Goal: Obtain resource: Obtain resource

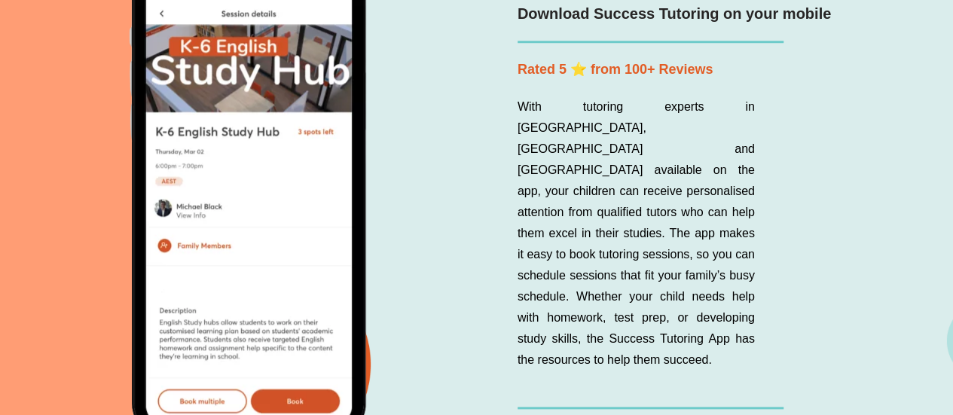
scroll to position [3497, 0]
click at [422, 254] on div at bounding box center [244, 211] width 394 height 508
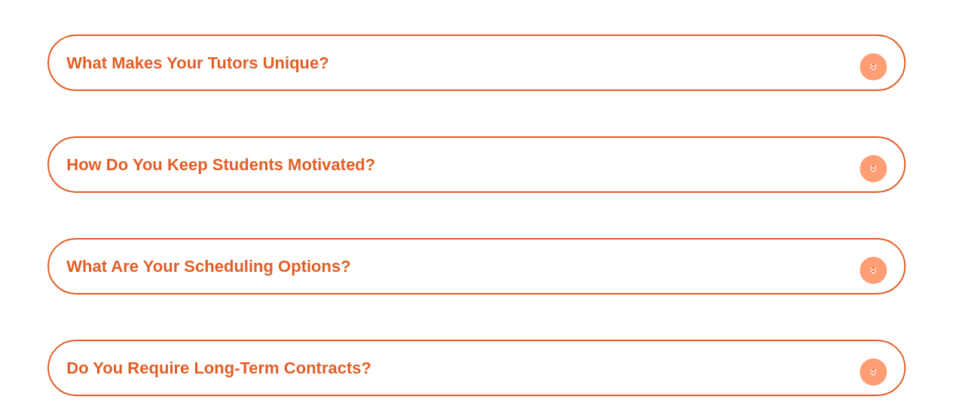
scroll to position [5254, 0]
click at [327, 156] on link "How Do You Keep Students Motivated?" at bounding box center [220, 165] width 309 height 19
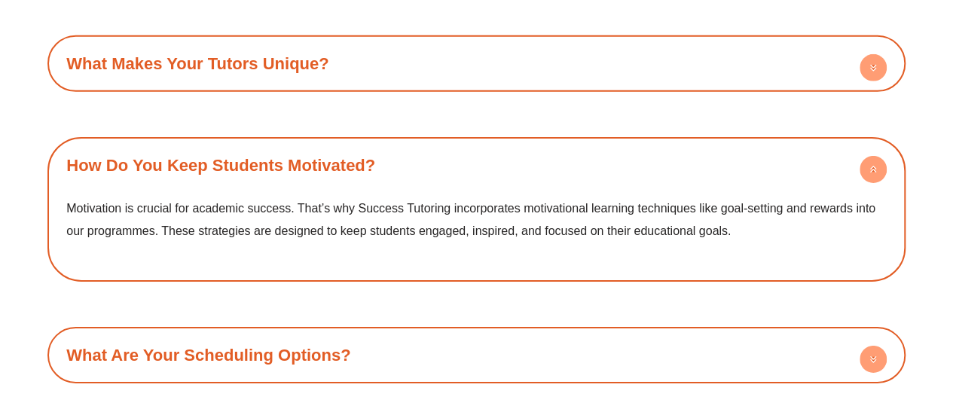
click at [327, 156] on link "How Do You Keep Students Motivated?" at bounding box center [220, 165] width 309 height 19
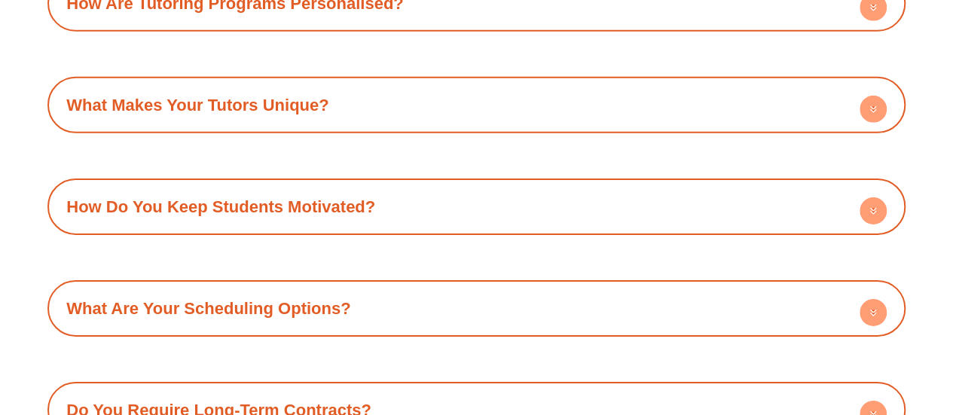
scroll to position [5208, 0]
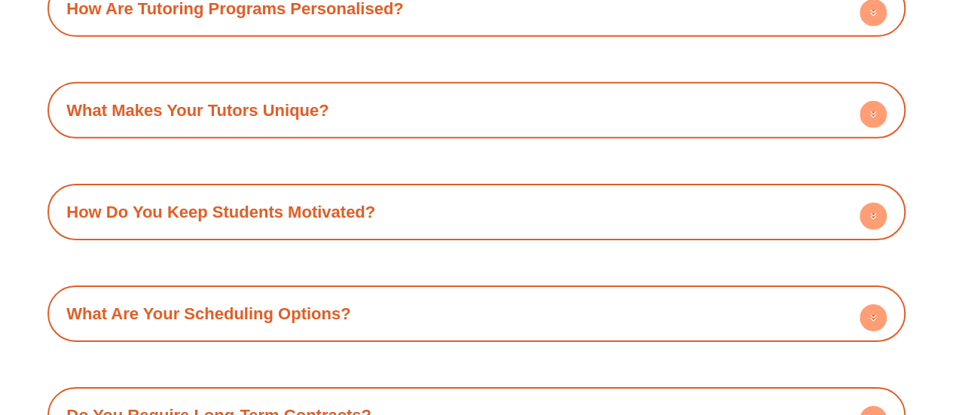
click at [286, 101] on link "What Makes Your Tutors Unique?" at bounding box center [197, 110] width 262 height 19
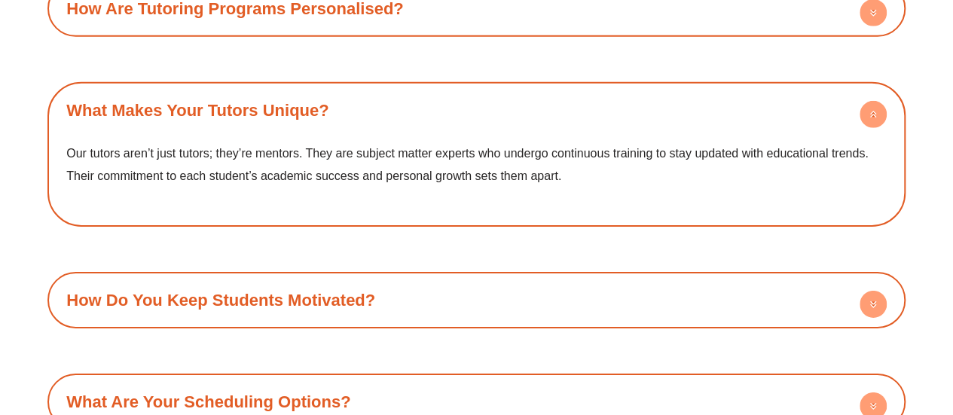
click at [286, 101] on link "What Makes Your Tutors Unique?" at bounding box center [197, 110] width 262 height 19
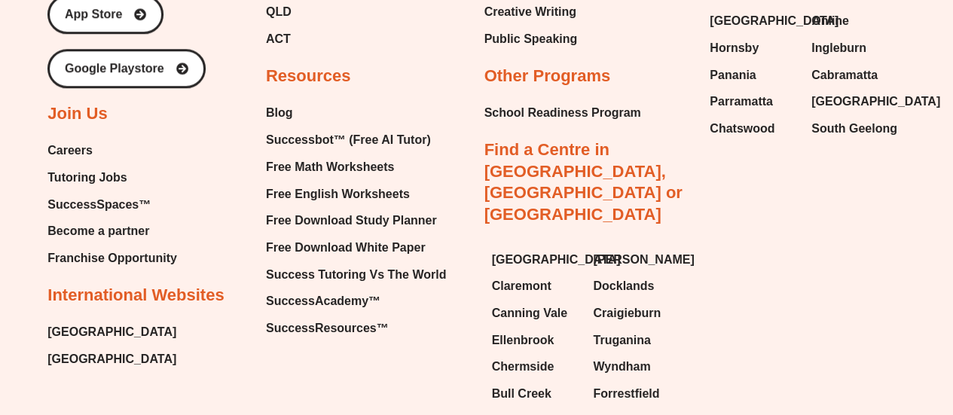
scroll to position [6374, 0]
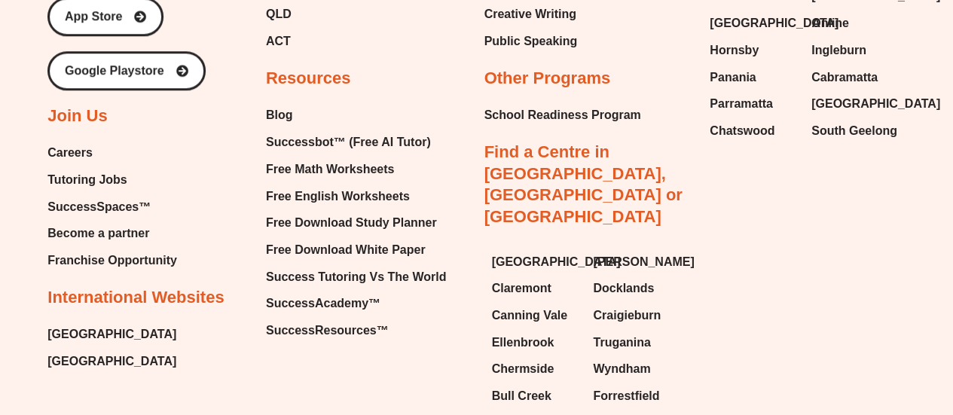
click at [83, 323] on span "[GEOGRAPHIC_DATA]" at bounding box center [111, 334] width 129 height 23
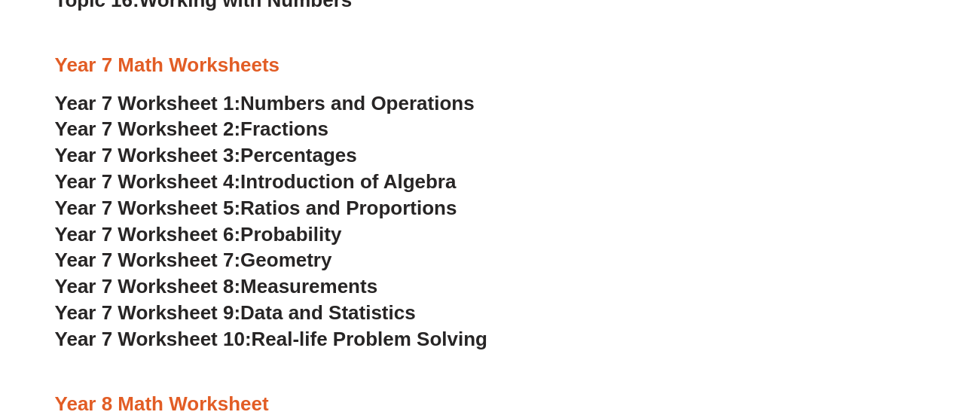
scroll to position [4532, 0]
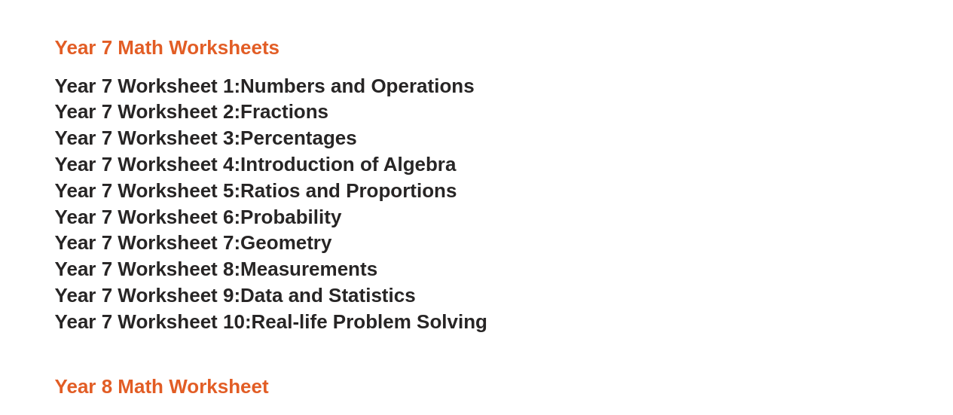
click at [178, 192] on span "Year 7 Worksheet 5:" at bounding box center [148, 190] width 186 height 23
click at [321, 249] on span "Geometry" at bounding box center [285, 242] width 91 height 23
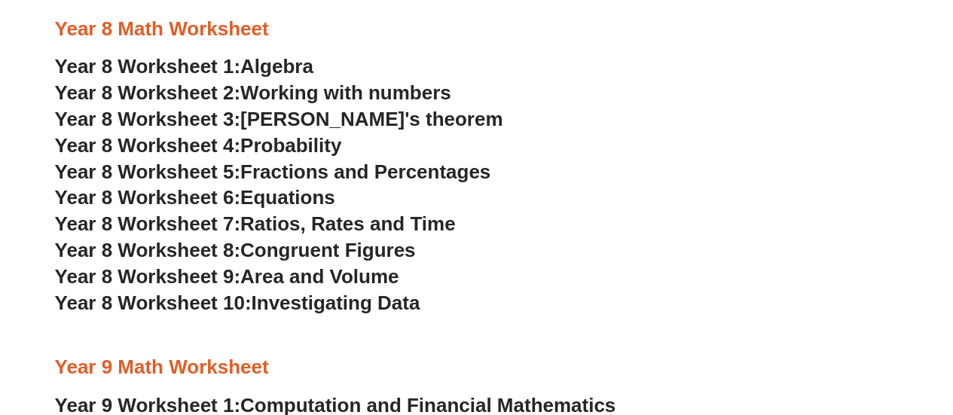
scroll to position [4890, 0]
click at [534, 111] on h3 "Year 8 Worksheet 3: [PERSON_NAME]'s theorem" at bounding box center [477, 121] width 844 height 26
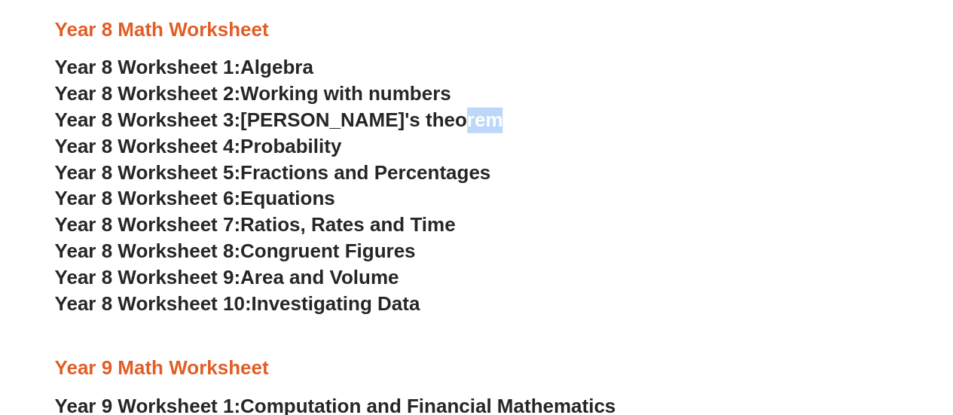
click at [534, 111] on h3 "Year 8 Worksheet 3: [PERSON_NAME]'s theorem" at bounding box center [477, 121] width 844 height 26
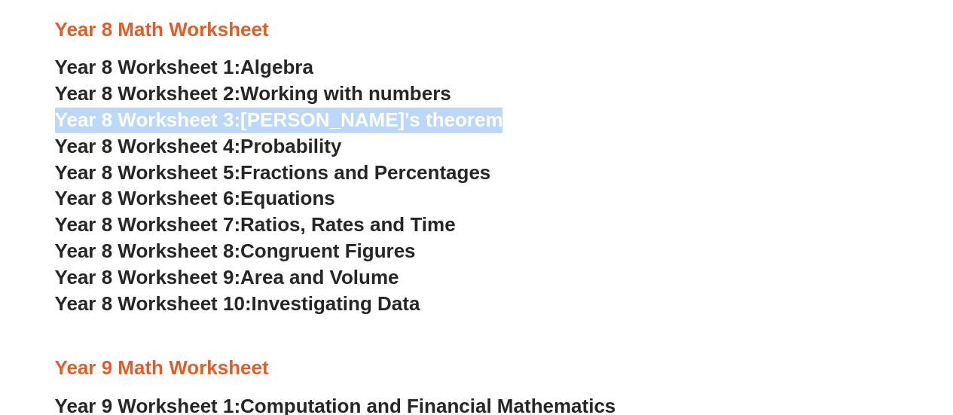
click at [534, 111] on h3 "Year 8 Worksheet 3: [PERSON_NAME]'s theorem" at bounding box center [477, 121] width 844 height 26
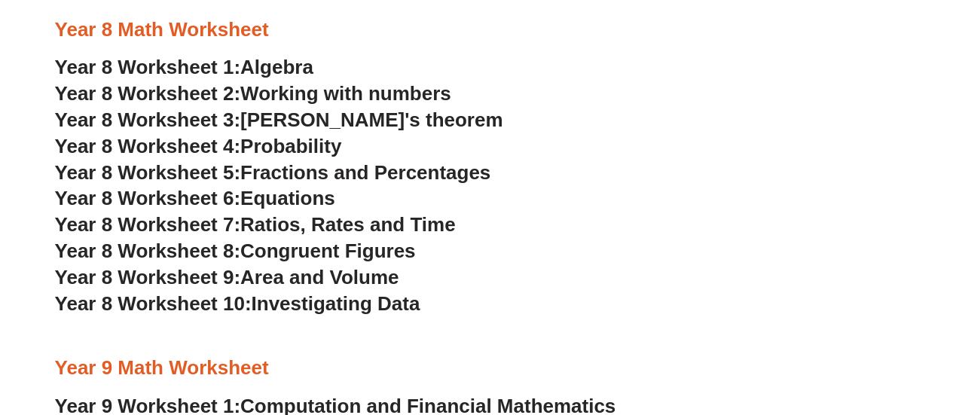
click at [632, 136] on h3 "Year 8 Worksheet 4: Probability" at bounding box center [477, 147] width 844 height 26
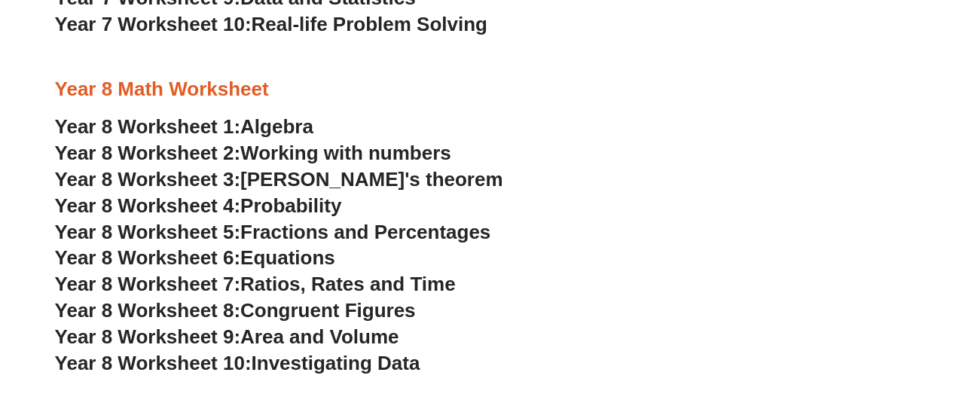
scroll to position [4831, 0]
click at [292, 121] on span "Algebra" at bounding box center [276, 126] width 73 height 23
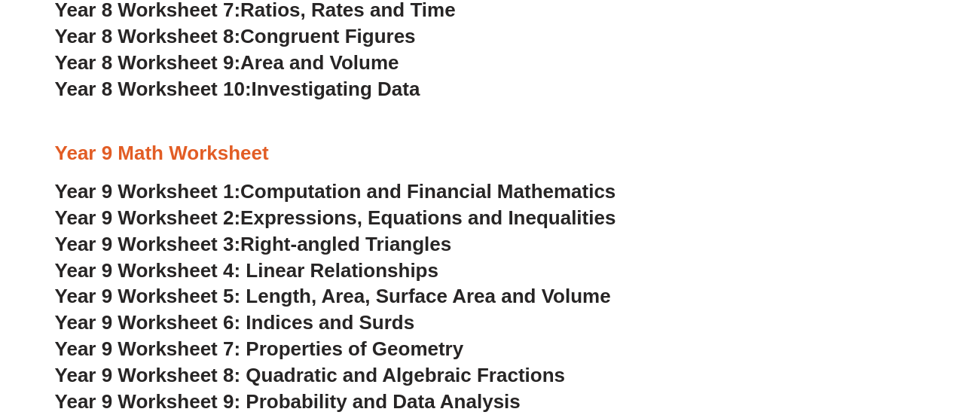
scroll to position [5179, 0]
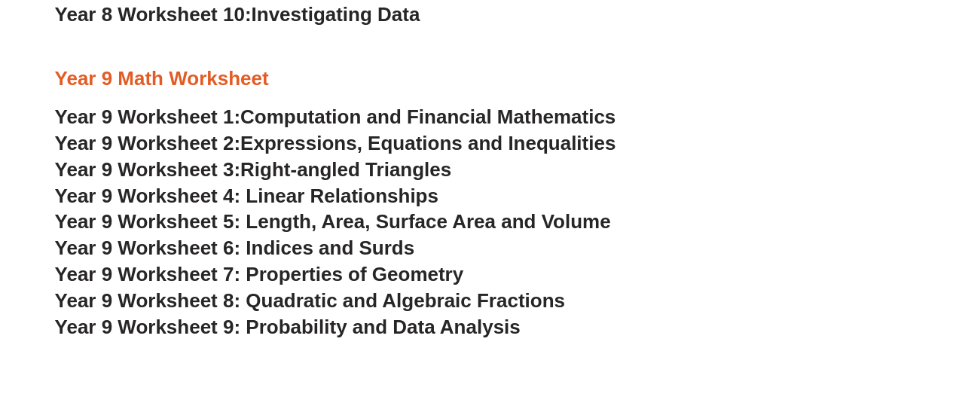
click at [399, 277] on span "Year 9 Worksheet 7: Properties of Geometry" at bounding box center [259, 274] width 409 height 23
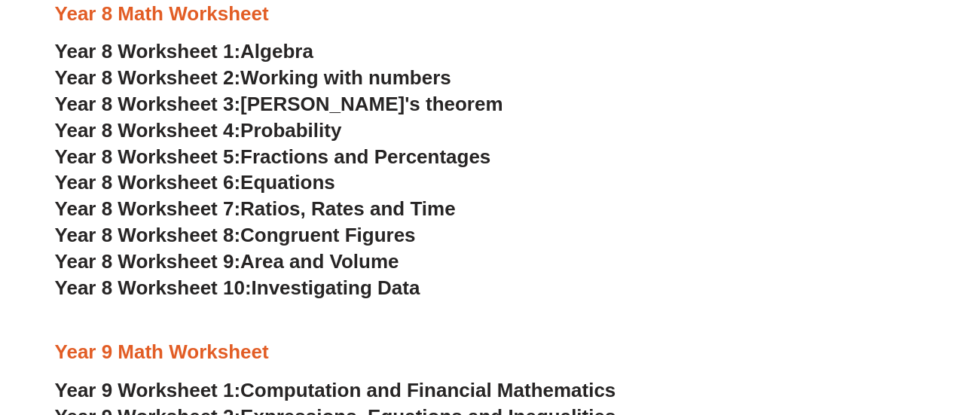
scroll to position [4905, 0]
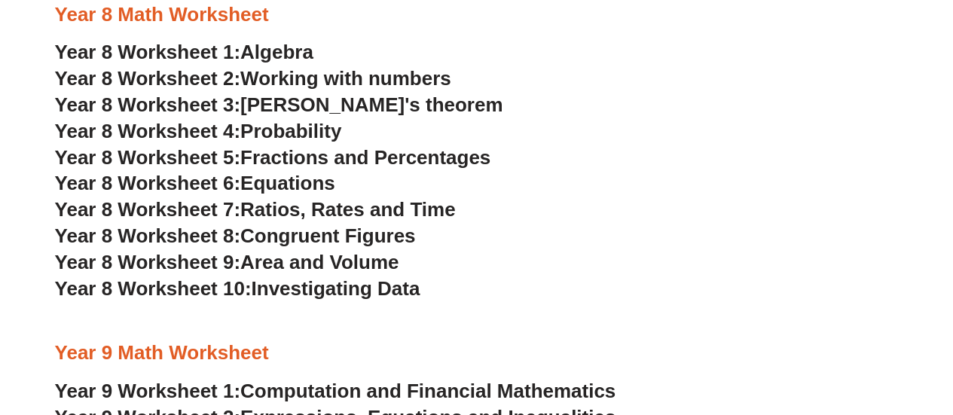
click at [399, 113] on span "[PERSON_NAME]'s theorem" at bounding box center [371, 104] width 262 height 23
